Goal: Understand process/instructions

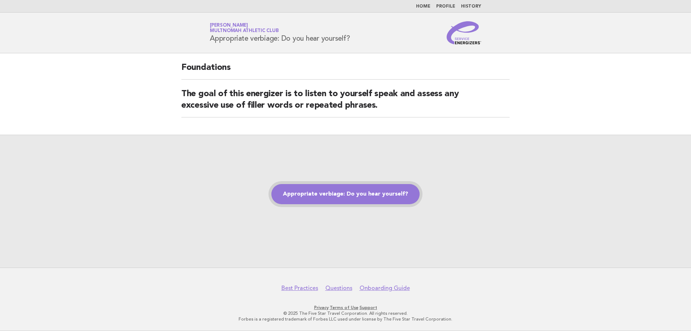
click at [365, 194] on link "Appropriate verbiage: Do you hear yourself?" at bounding box center [345, 194] width 148 height 20
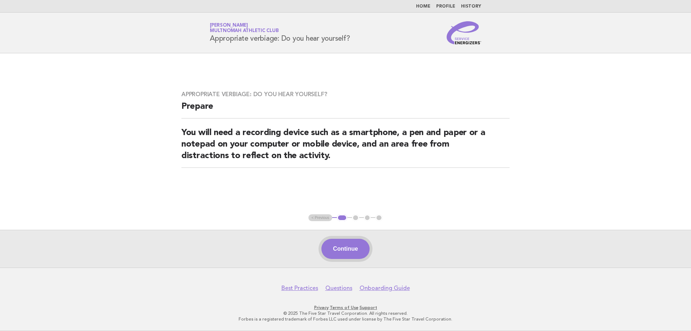
click at [355, 244] on button "Continue" at bounding box center [345, 248] width 48 height 20
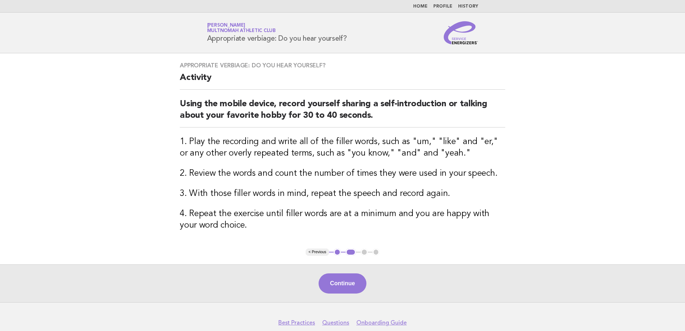
click at [354, 283] on button "Continue" at bounding box center [343, 283] width 48 height 20
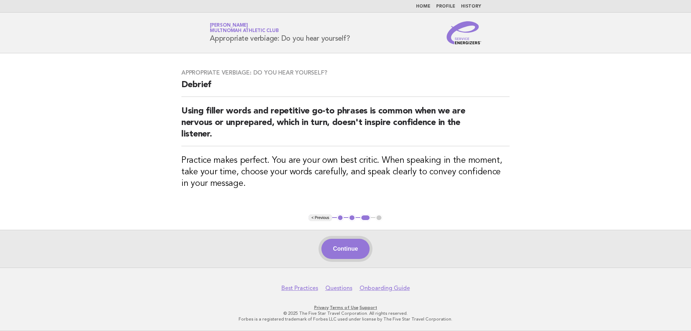
click at [343, 250] on button "Continue" at bounding box center [345, 248] width 48 height 20
